Goal: Information Seeking & Learning: Learn about a topic

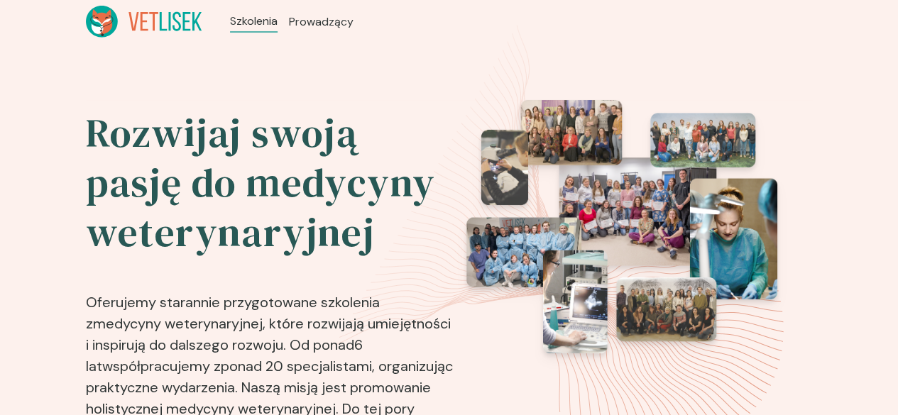
click at [86, 17] on icon at bounding box center [144, 22] width 116 height 32
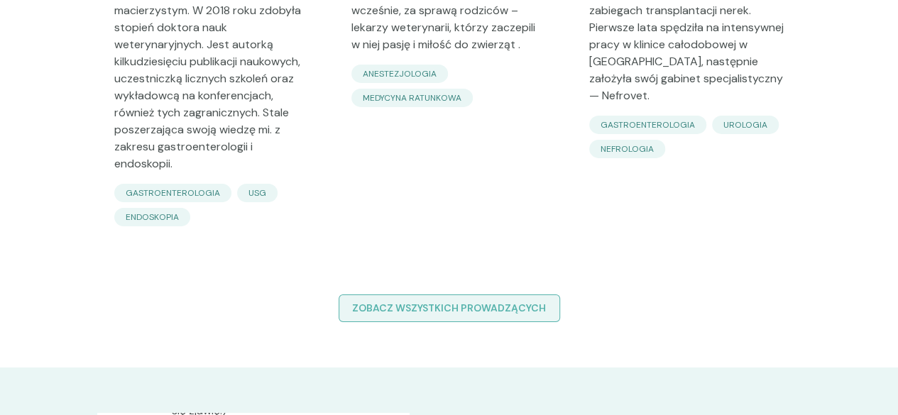
scroll to position [2344, 0]
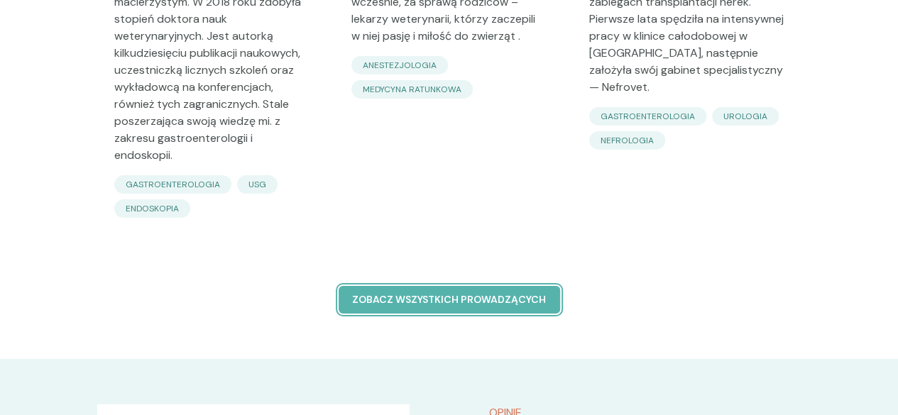
click at [548, 293] on p "Zobacz wszystkich prowadzących" at bounding box center [449, 300] width 197 height 15
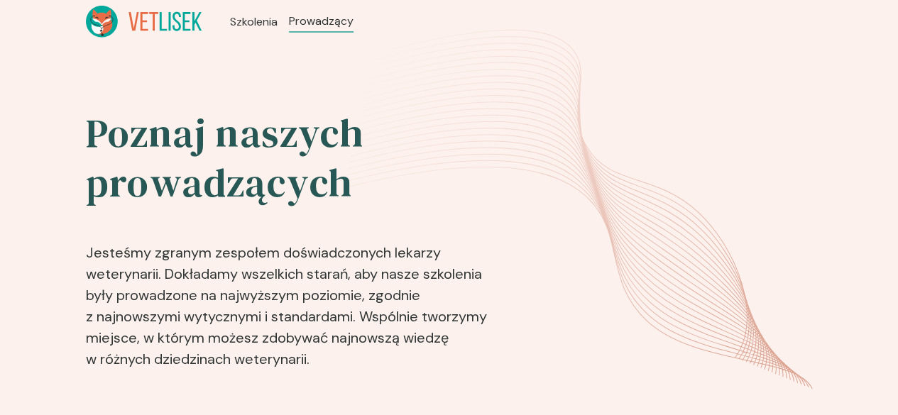
click at [86, 33] on icon at bounding box center [144, 22] width 116 height 32
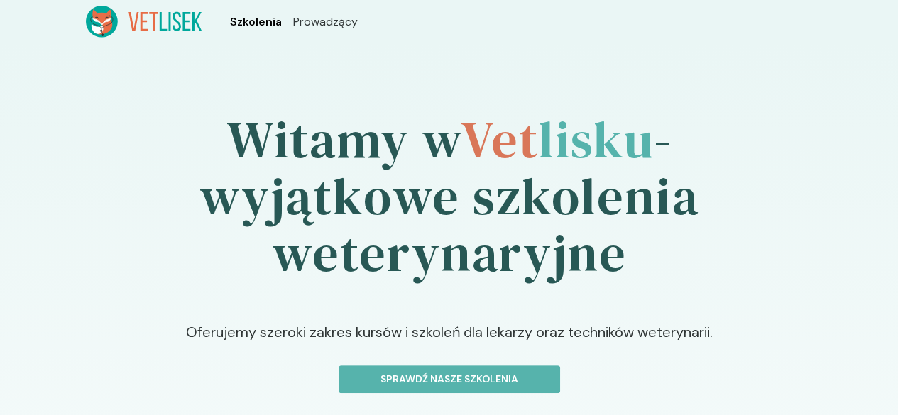
click at [230, 26] on span "Szkolenia" at bounding box center [256, 21] width 52 height 17
